Goal: Information Seeking & Learning: Check status

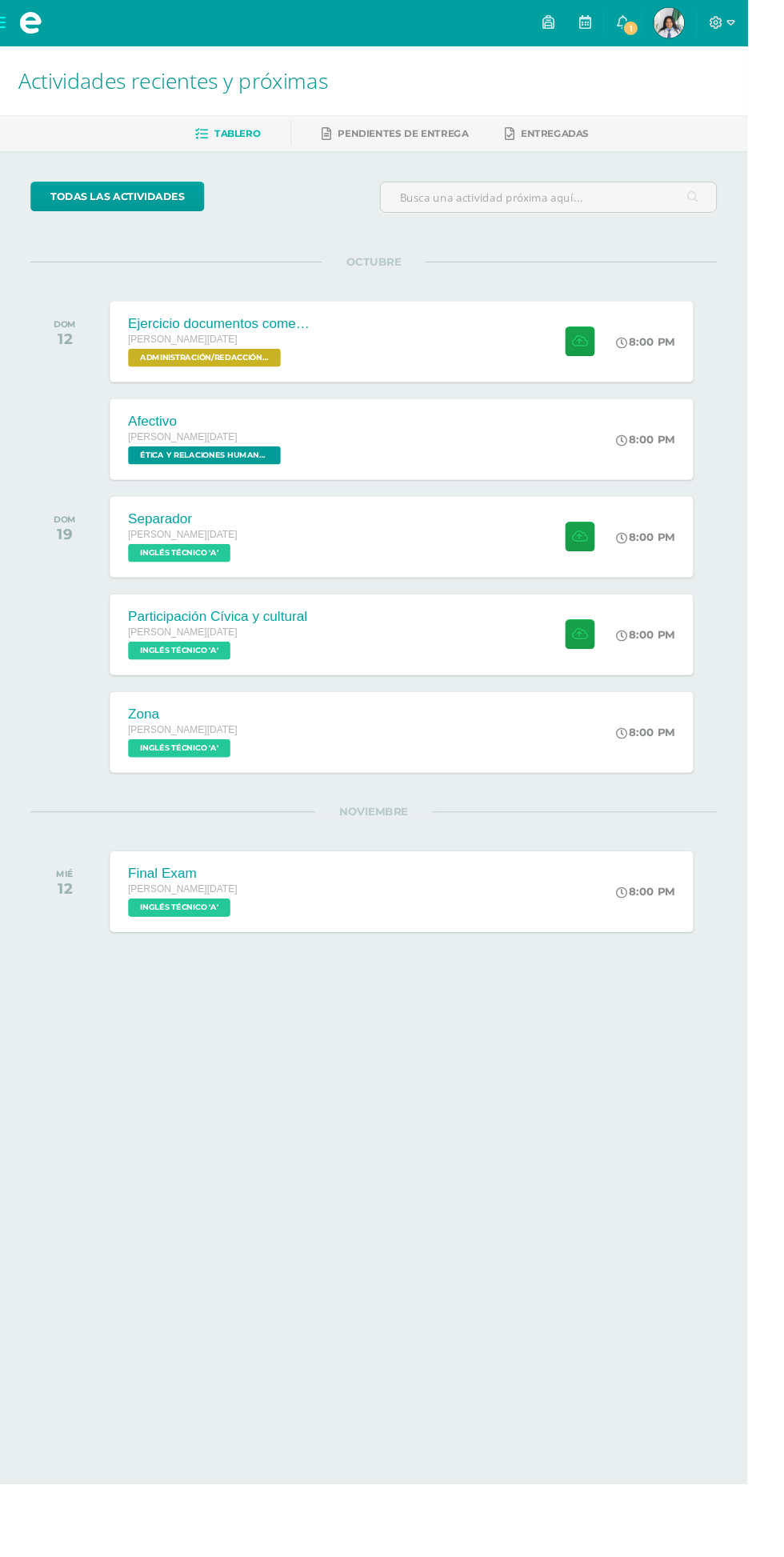
click at [670, 28] on span "1" at bounding box center [662, 30] width 18 height 18
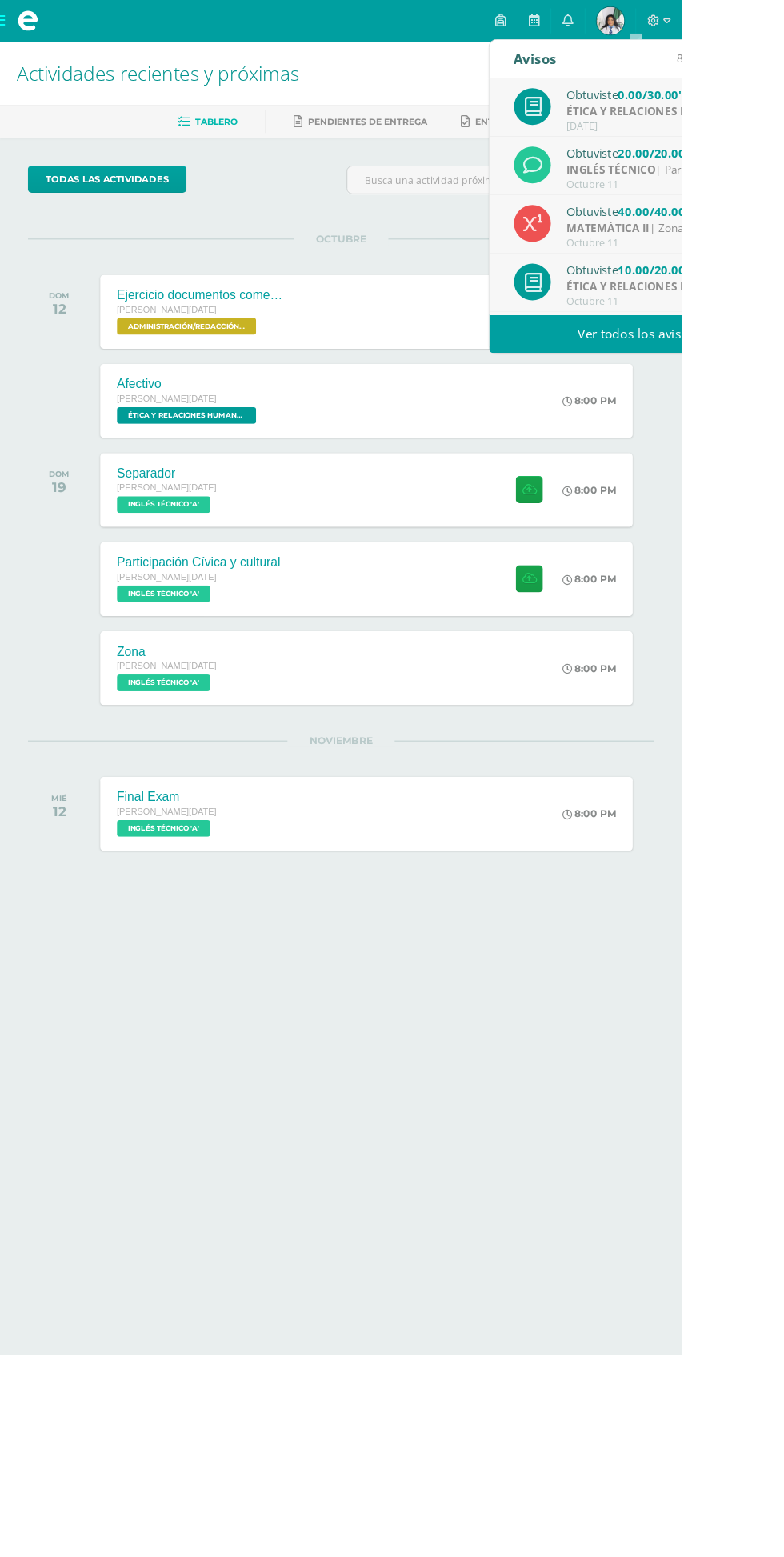
click at [783, 128] on strong "ÉTICA Y RELACIONES HUMANAS" at bounding box center [748, 128] width 197 height 18
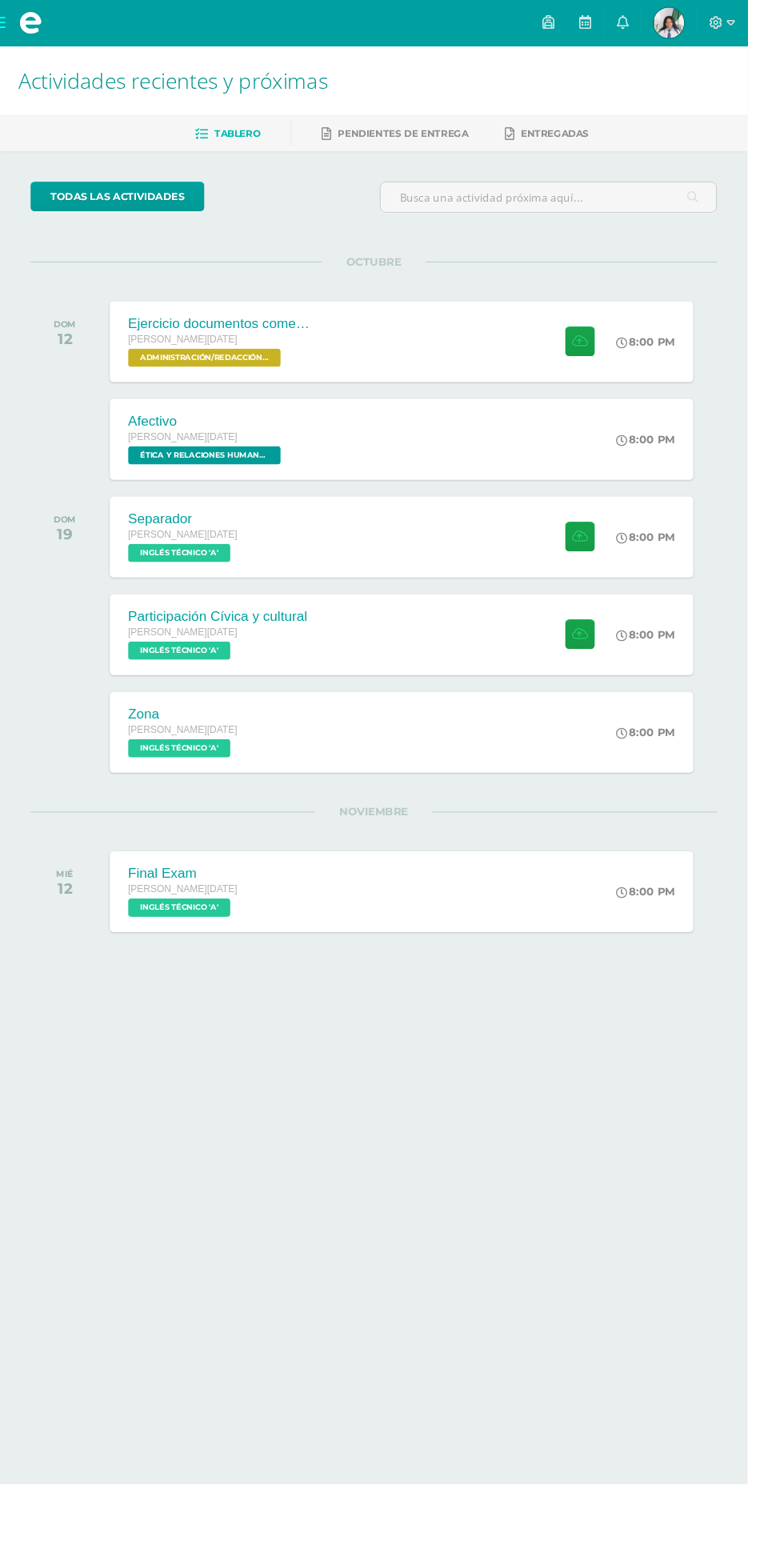
click at [346, 1079] on html "Mis cursos Archivos Cerrar panel ADMINISTRACIÓN/REDACCIÓN Y CORRESPONDENCIA [PE…" at bounding box center [392, 539] width 784 height 1079
click at [717, 29] on img at bounding box center [702, 24] width 32 height 32
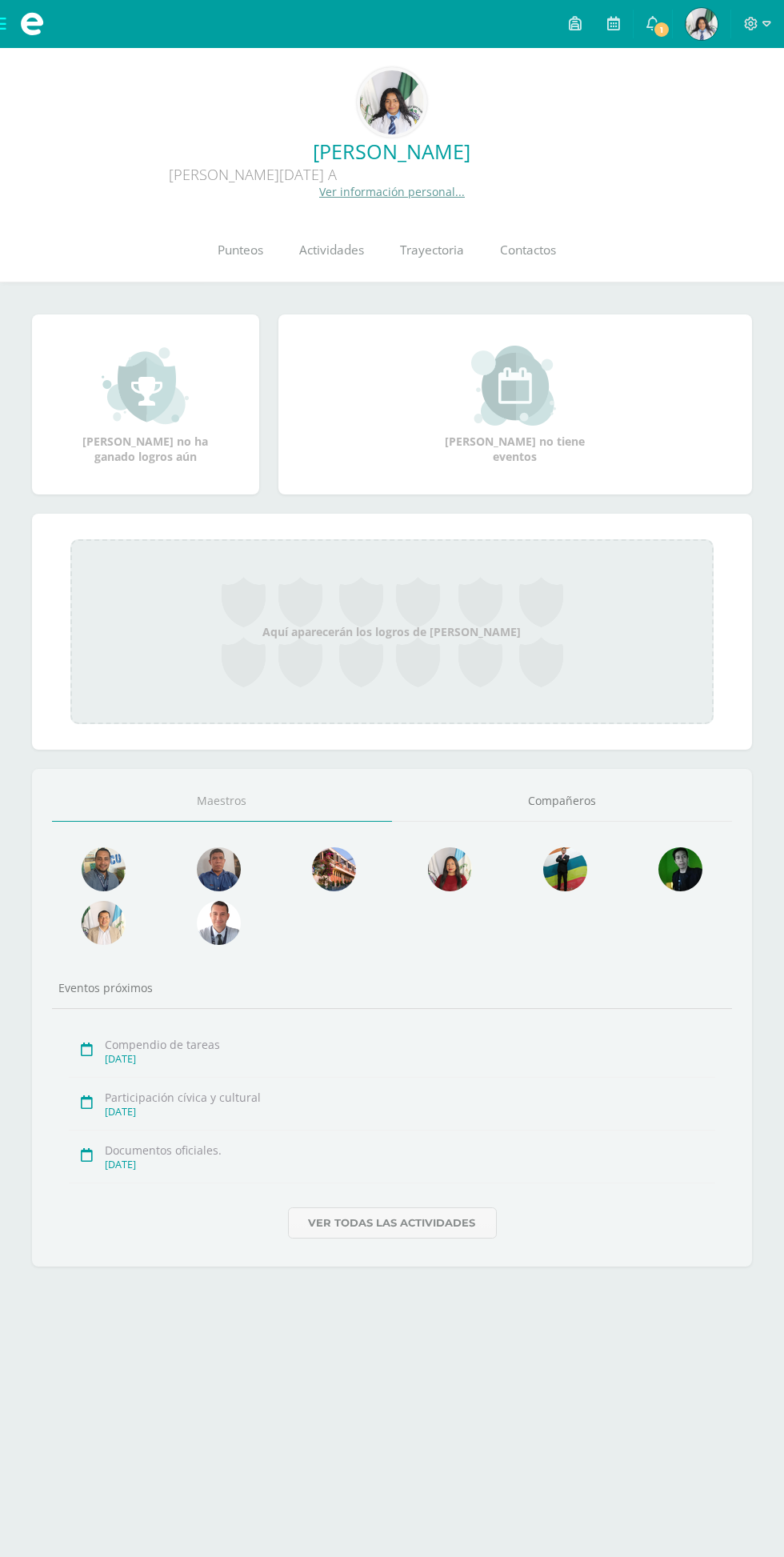
click at [240, 251] on span "Punteos" at bounding box center [240, 250] width 46 height 17
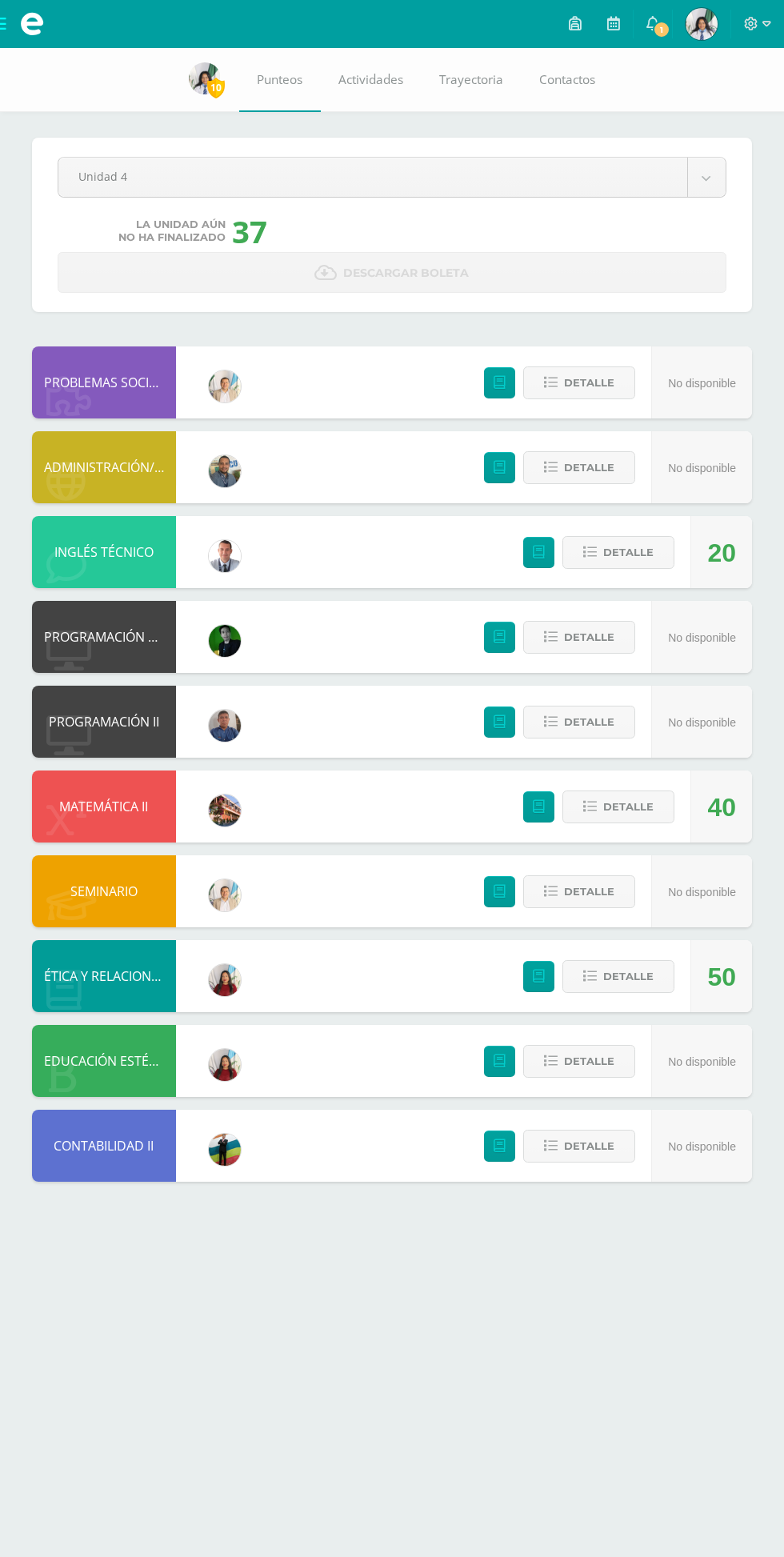
click at [780, 1214] on html "Mis cursos Archivos Cerrar panel ADMINISTRACIÓN/REDACCIÓN Y CORRESPONDENCIA [PE…" at bounding box center [392, 606] width 784 height 1214
click at [627, 972] on span "Detalle" at bounding box center [628, 976] width 50 height 30
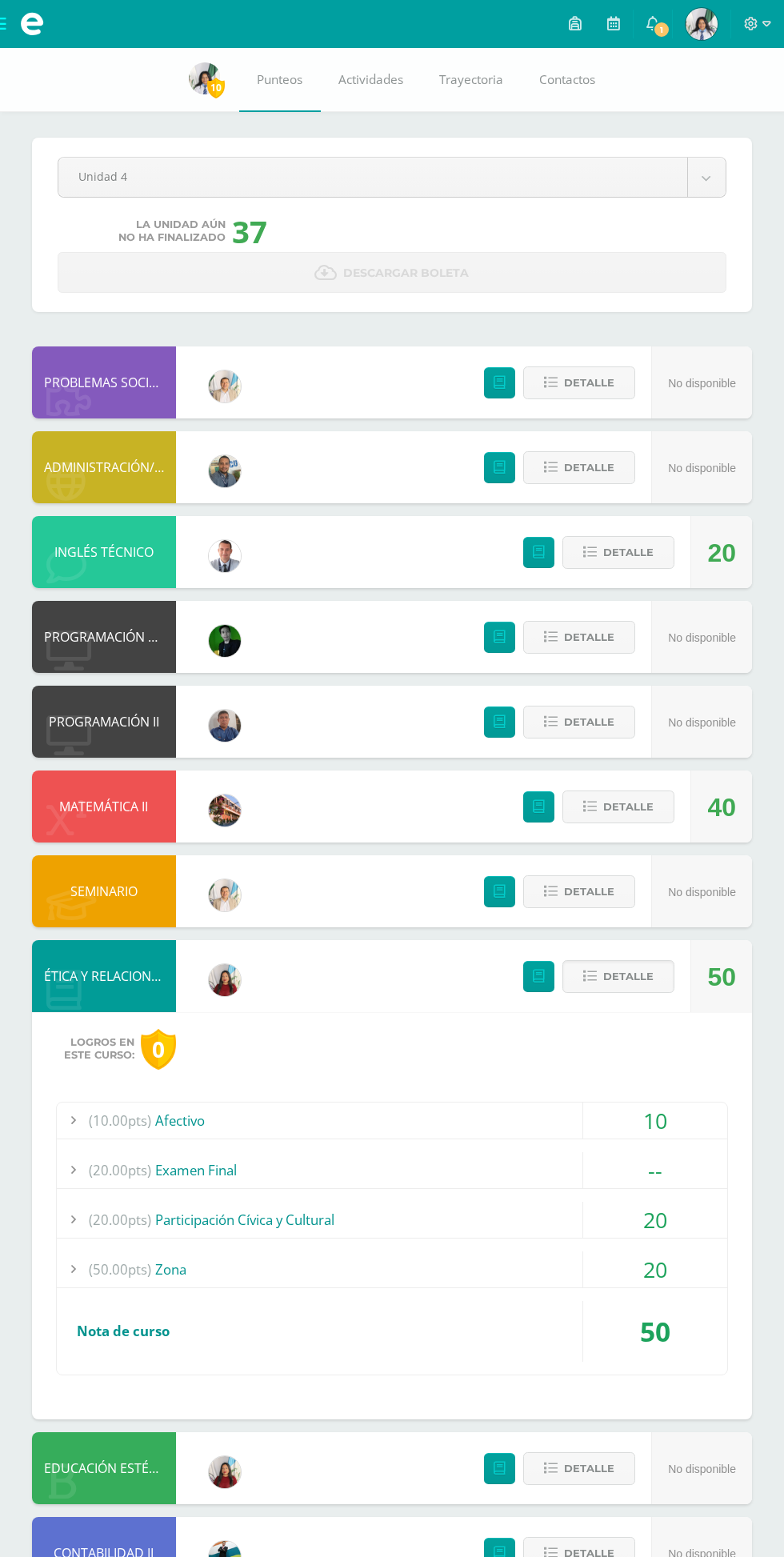
click at [622, 1264] on div "20" at bounding box center [654, 1269] width 144 height 36
